Goal: Information Seeking & Learning: Learn about a topic

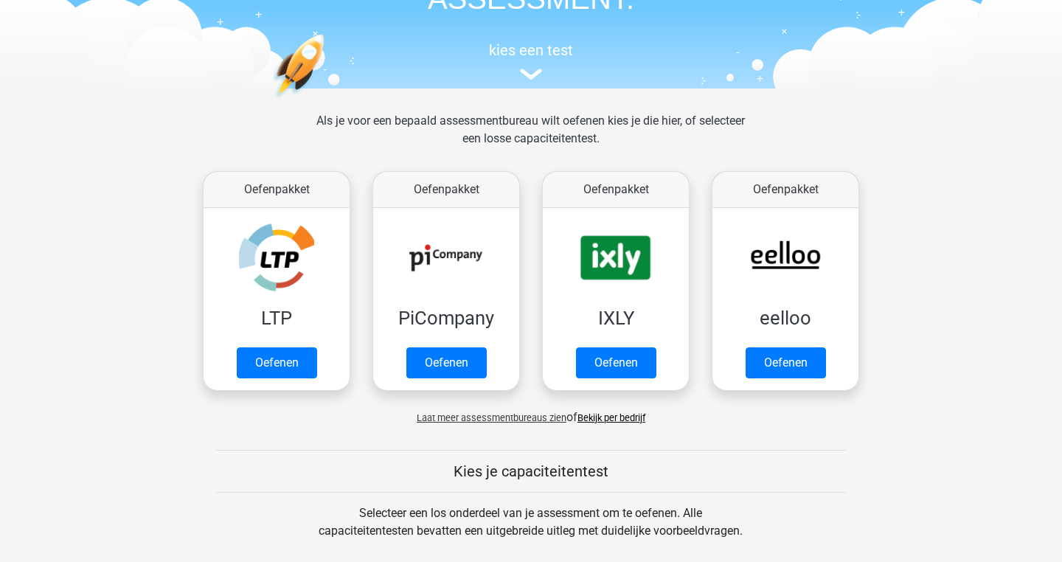
scroll to position [123, 0]
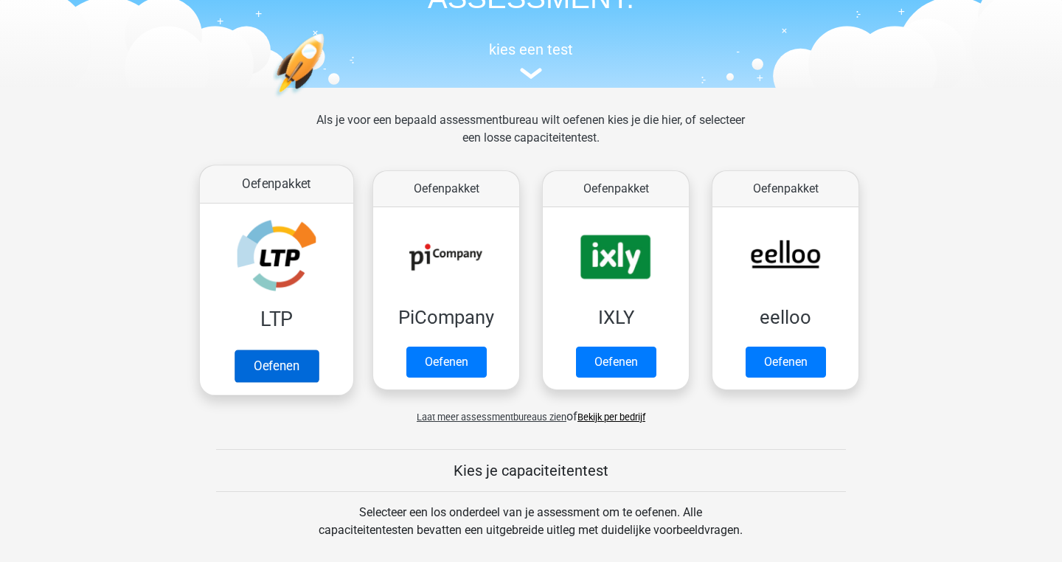
click at [251, 350] on link "Oefenen" at bounding box center [277, 366] width 84 height 32
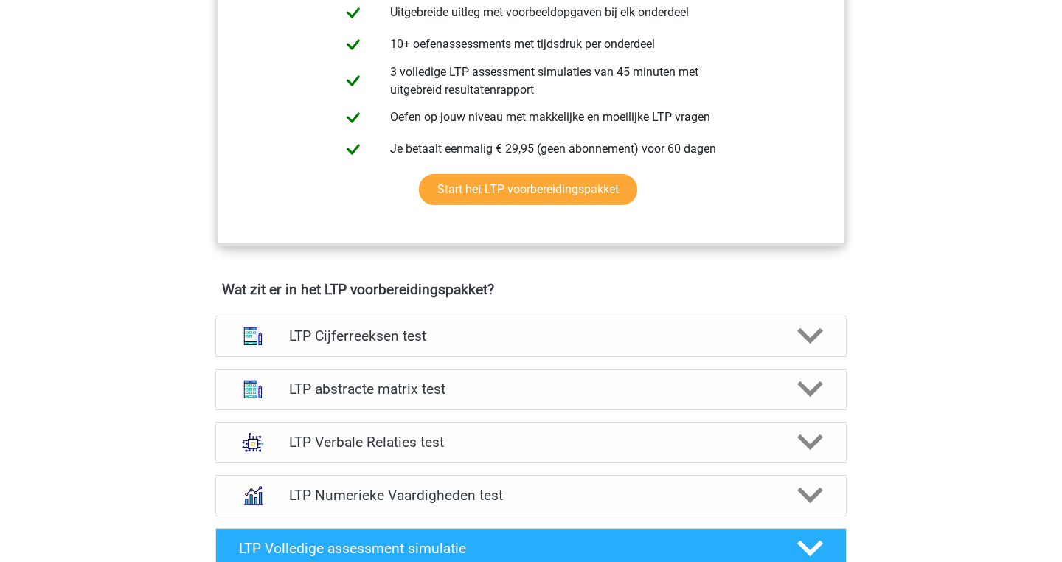
scroll to position [695, 0]
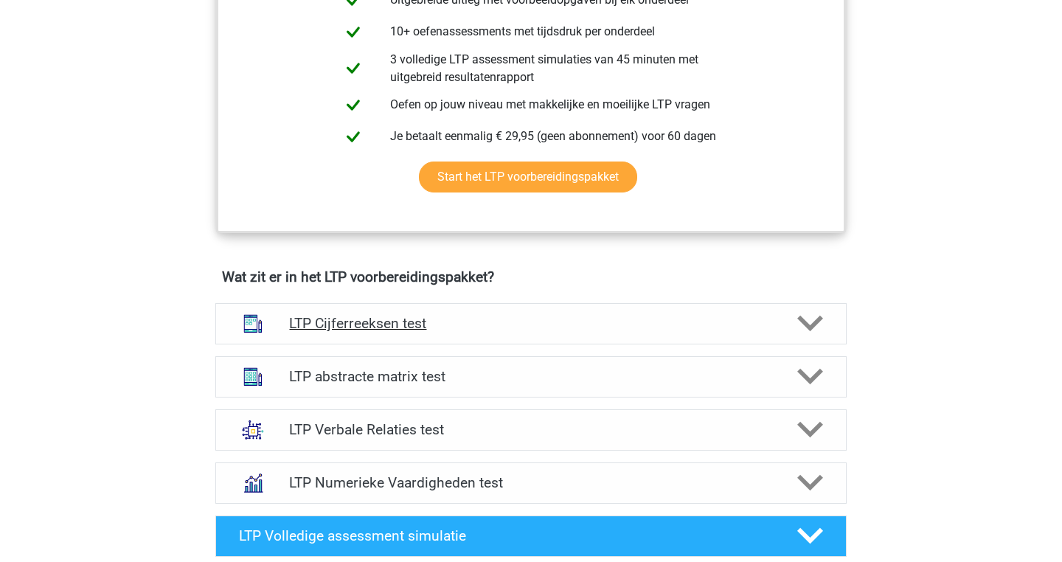
click at [322, 325] on h4 "LTP Cijferreeksen test" at bounding box center [530, 323] width 483 height 17
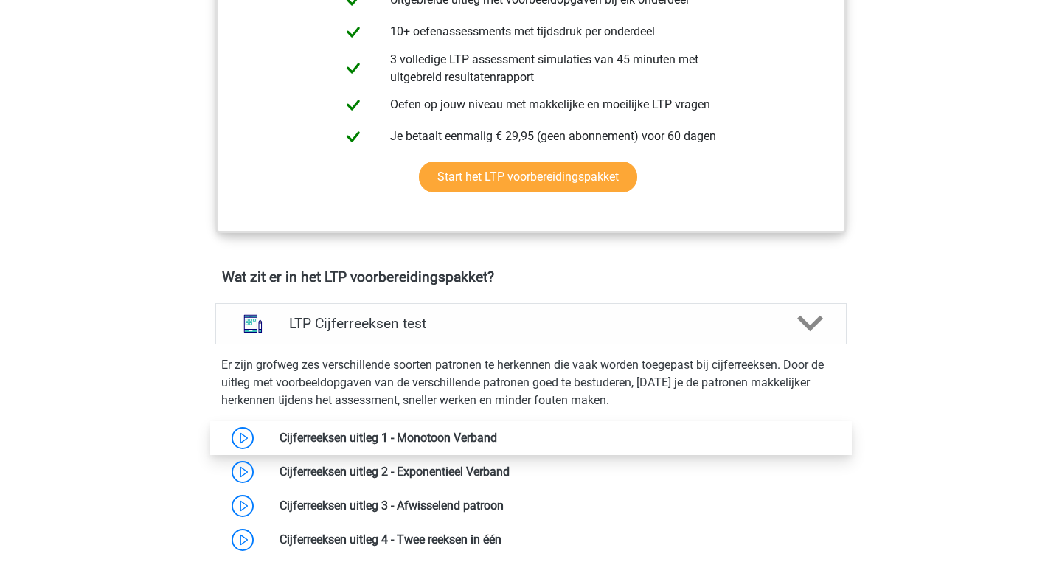
click at [497, 435] on link at bounding box center [497, 438] width 0 height 14
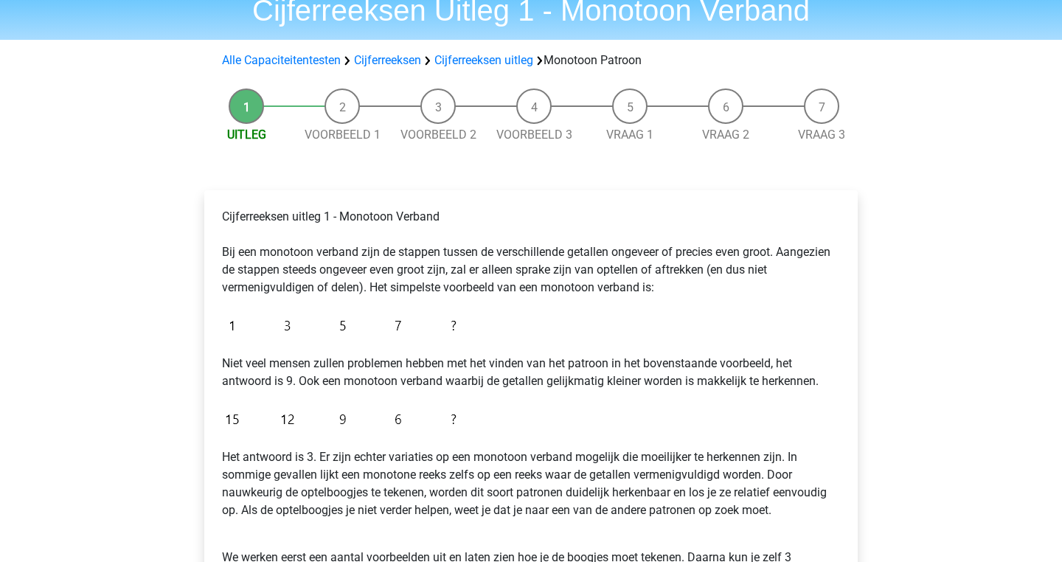
scroll to position [87, 0]
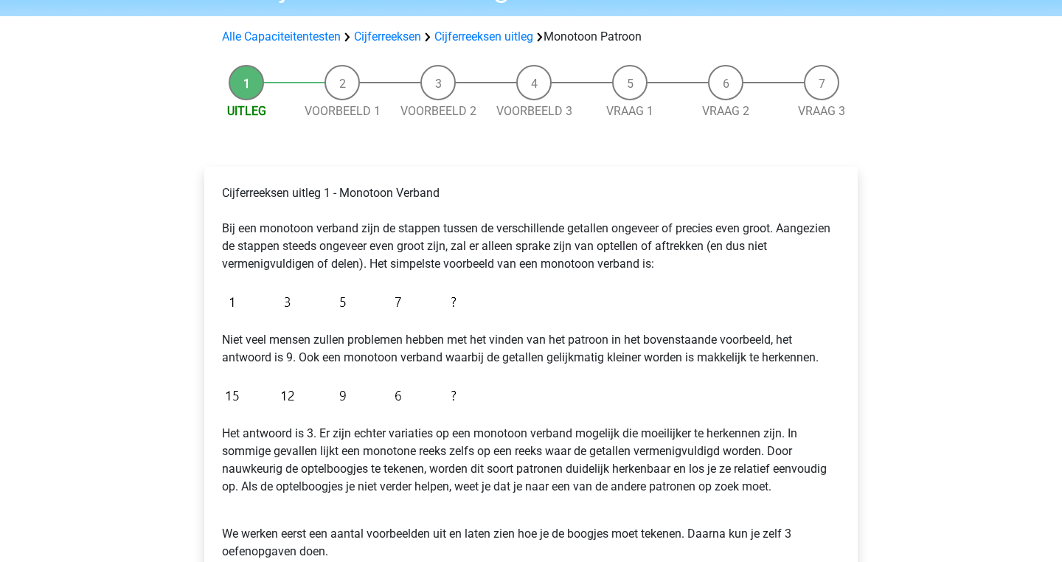
click at [455, 297] on img at bounding box center [343, 302] width 242 height 35
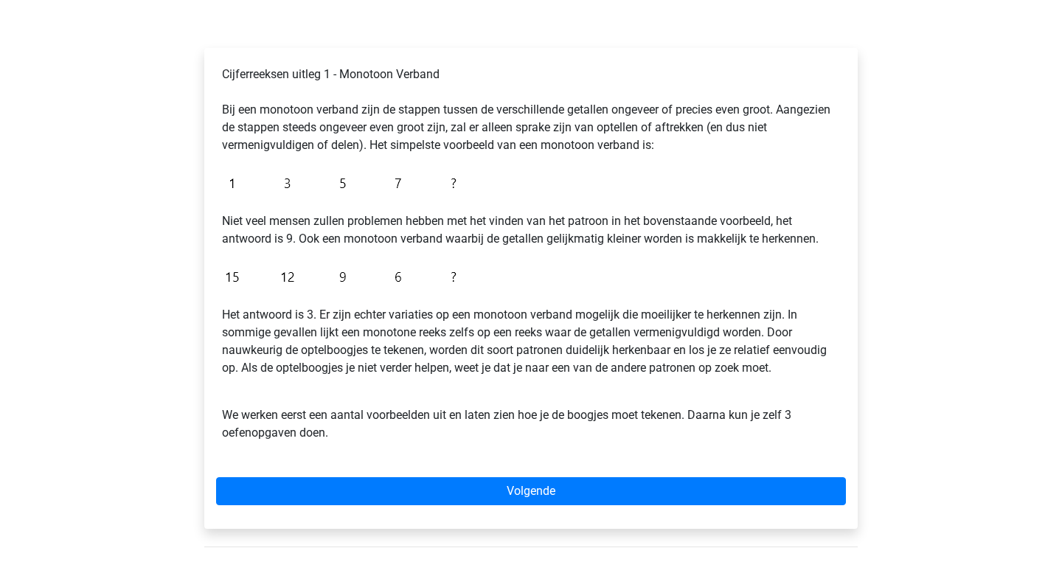
scroll to position [211, 0]
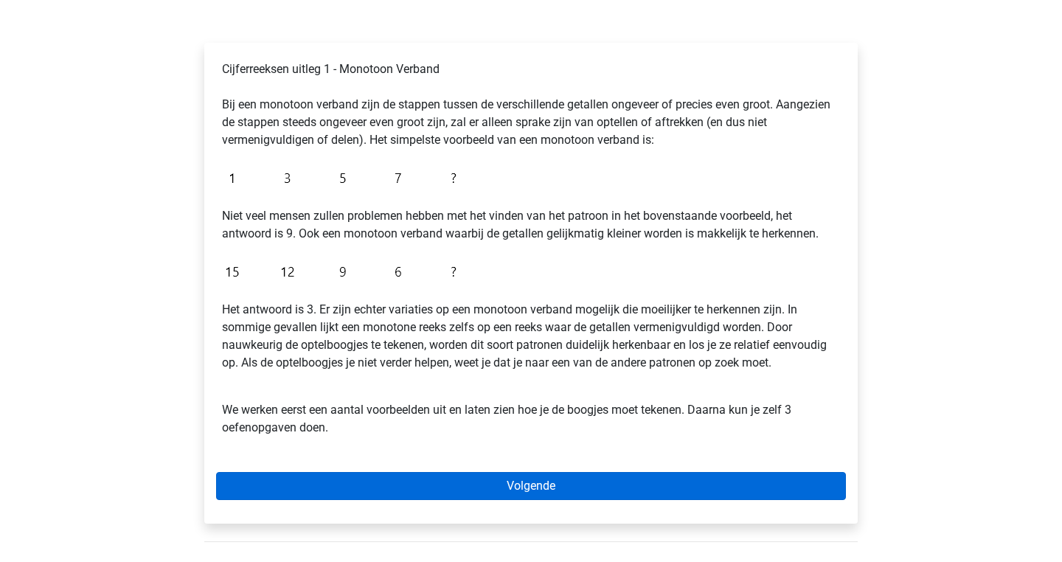
click at [512, 483] on link "Volgende" at bounding box center [531, 486] width 630 height 28
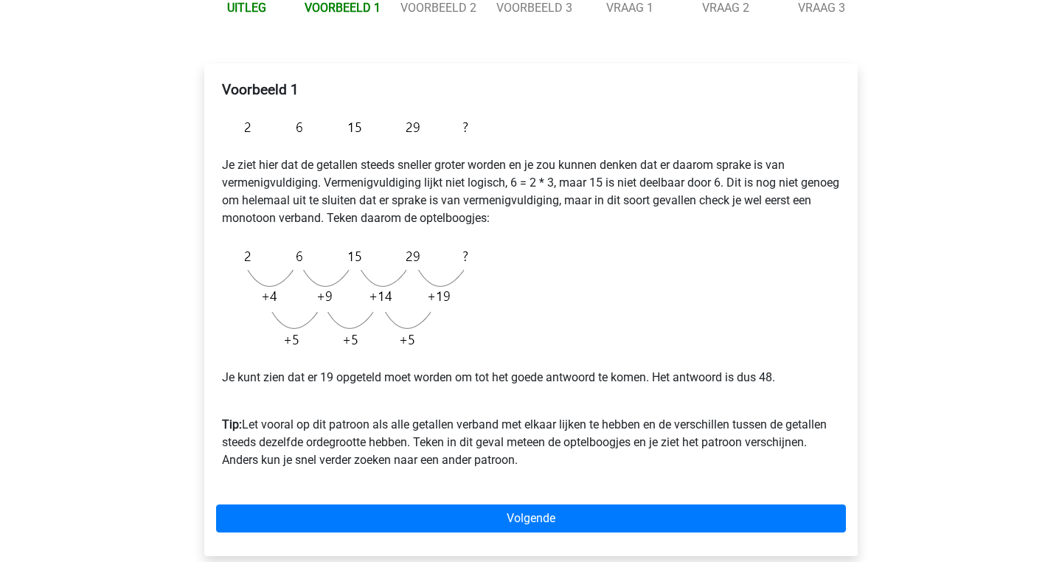
scroll to position [204, 0]
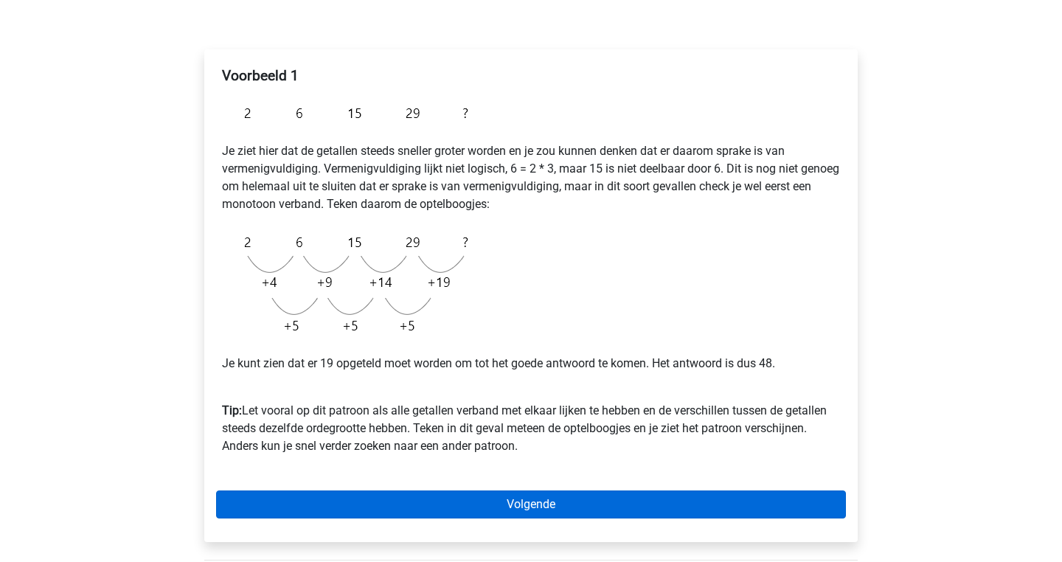
click at [506, 498] on link "Volgende" at bounding box center [531, 505] width 630 height 28
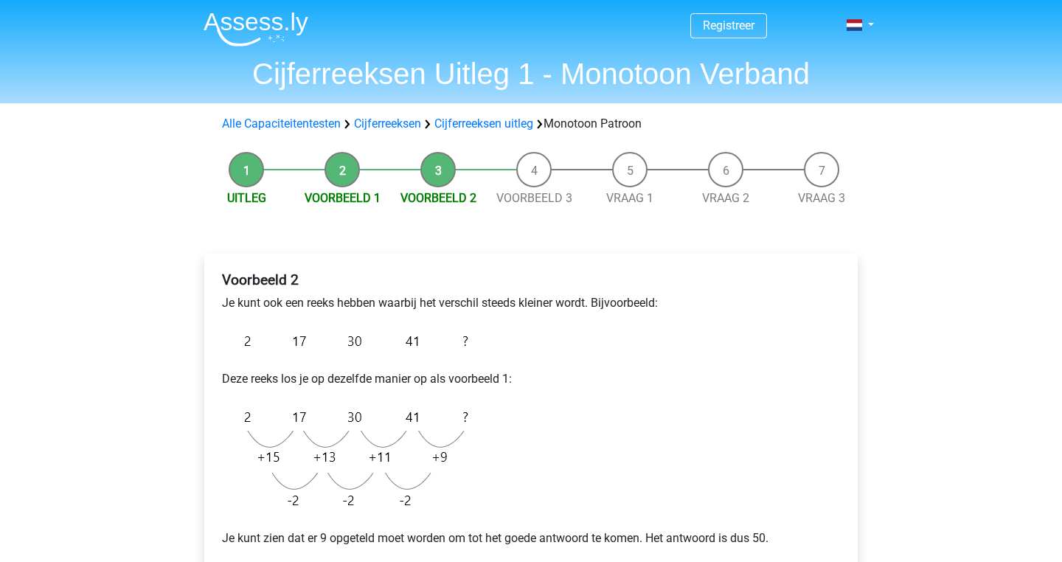
click at [331, 448] on img at bounding box center [349, 459] width 254 height 118
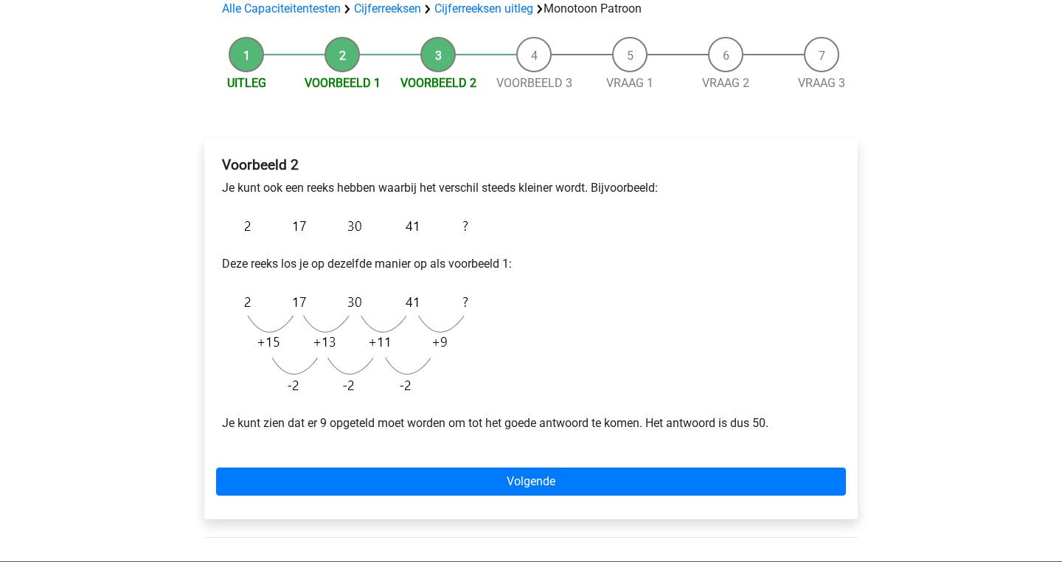
scroll to position [116, 0]
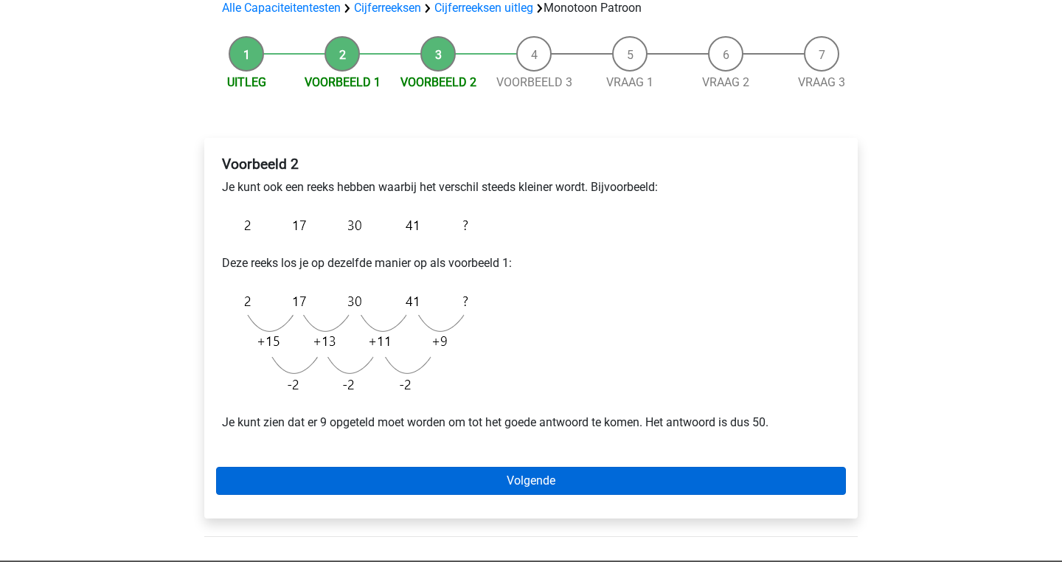
click at [422, 490] on link "Volgende" at bounding box center [531, 481] width 630 height 28
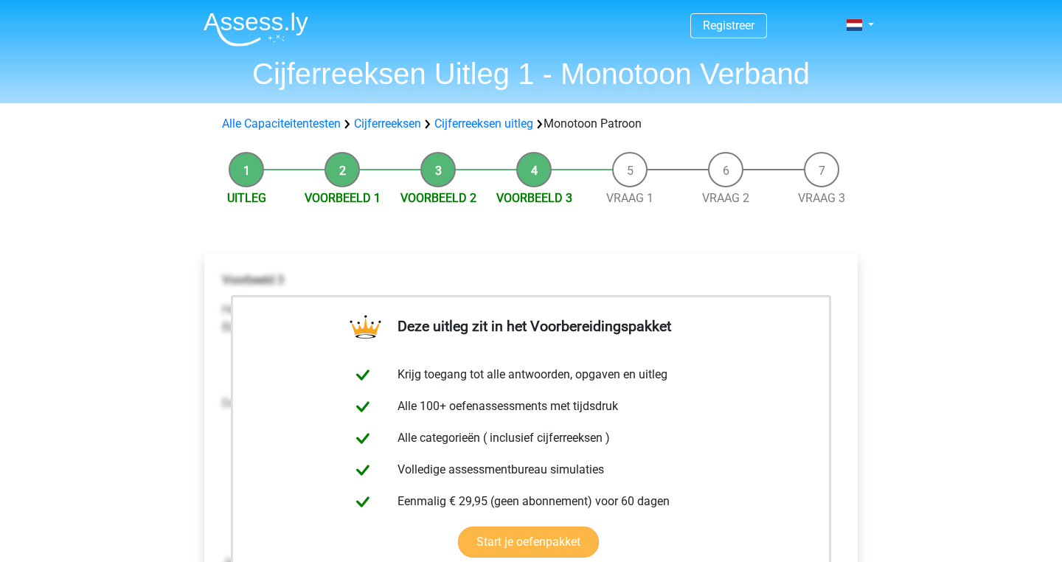
click at [529, 542] on link "Start je oefenpakket" at bounding box center [528, 542] width 141 height 31
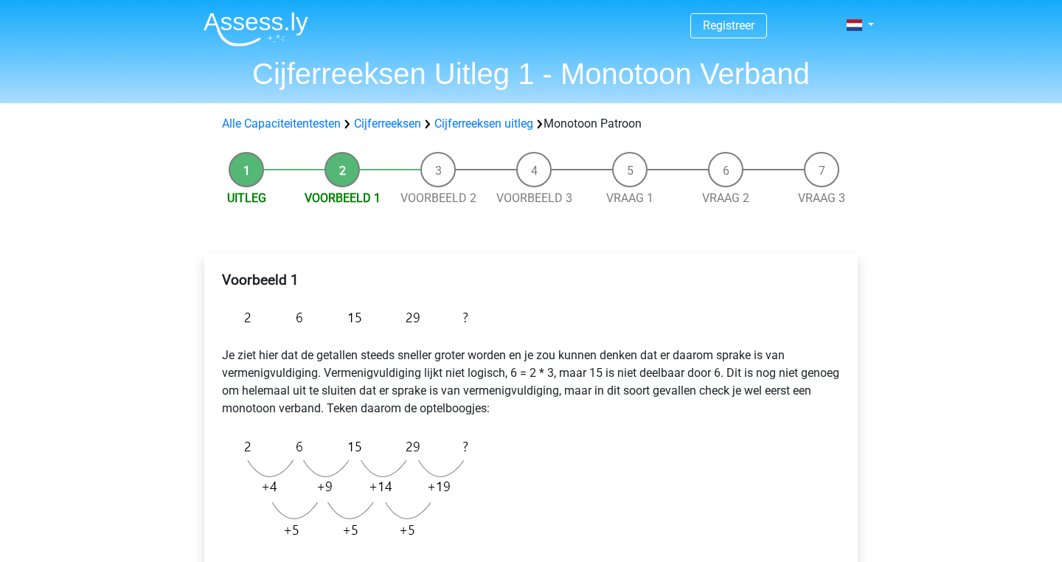
scroll to position [204, 0]
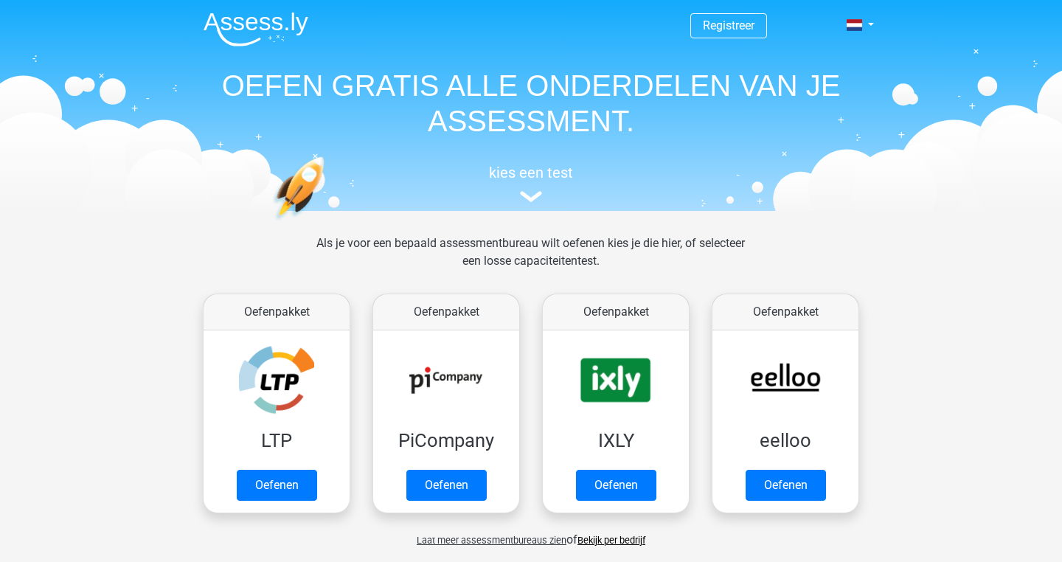
scroll to position [123, 0]
